Goal: Transaction & Acquisition: Purchase product/service

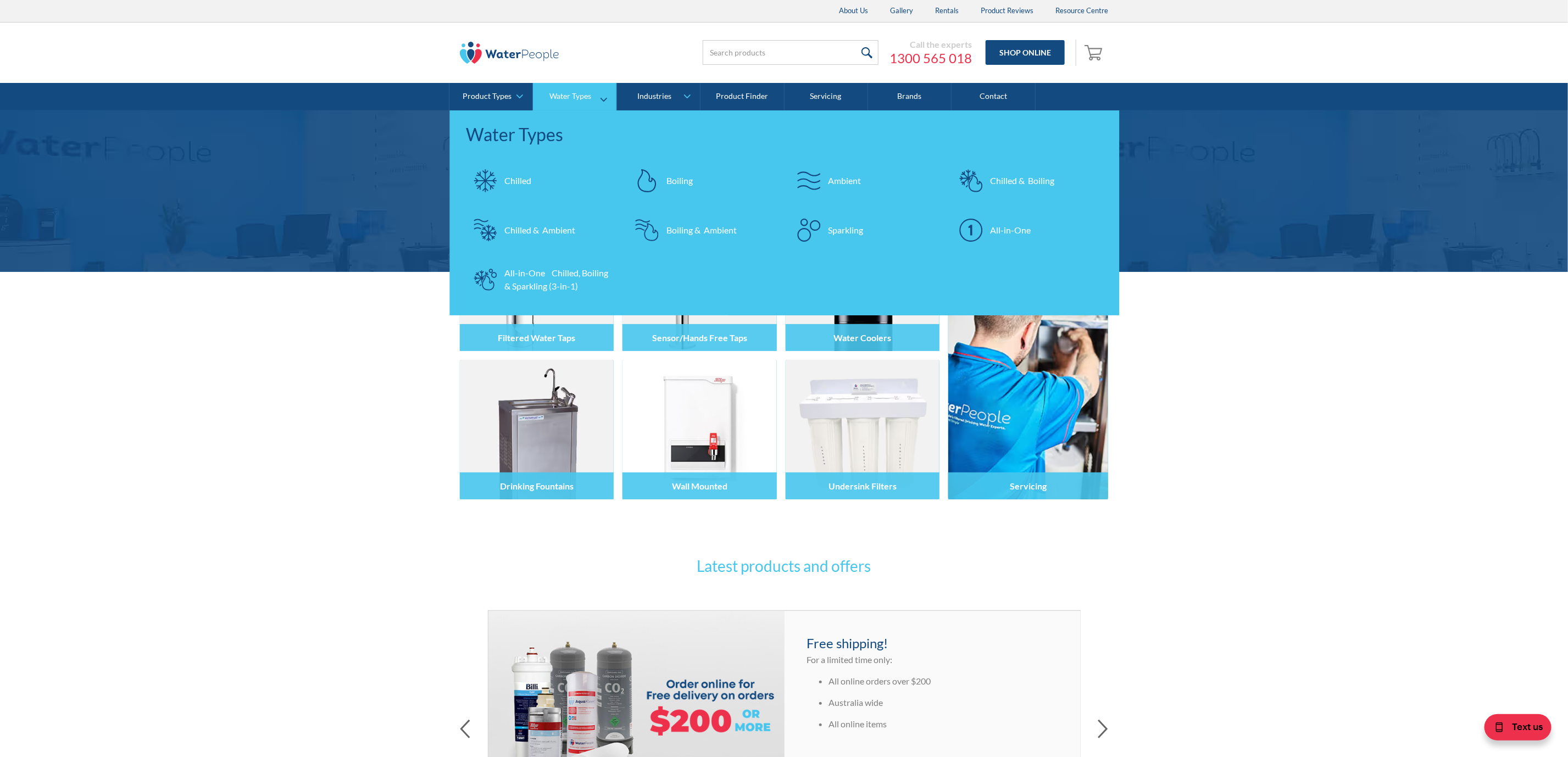
click at [989, 231] on div at bounding box center [971, 230] width 38 height 38
click at [505, 268] on div "All-in-One Chilled, Boiling & Sparkling (3-in-1)" at bounding box center [558, 279] width 107 height 26
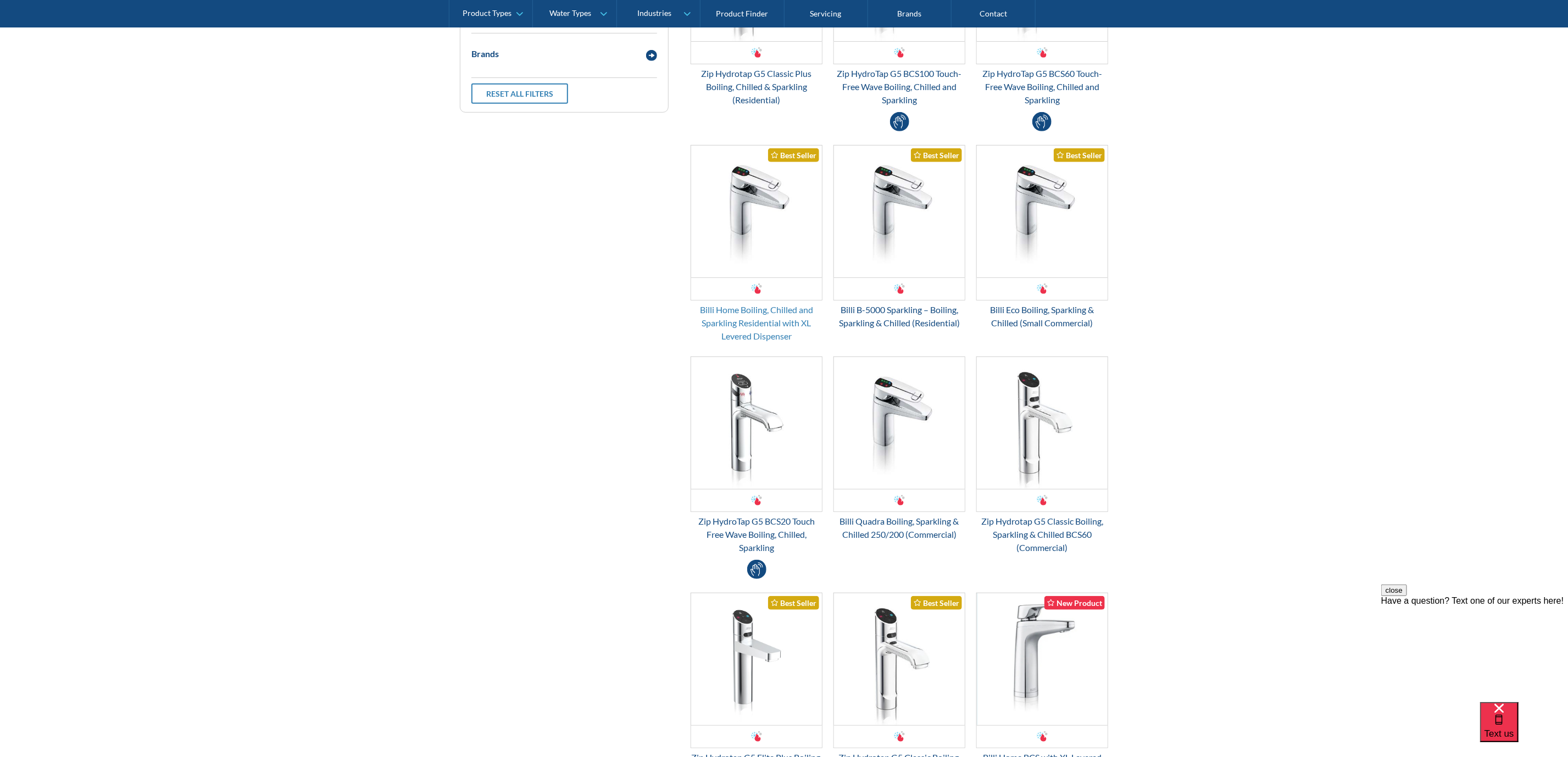
click at [760, 317] on div "Billi Home Boiling, Chilled and Sparkling Residential with XL Levered Dispenser" at bounding box center [756, 323] width 132 height 39
